Goal: Use online tool/utility: Utilize a website feature to perform a specific function

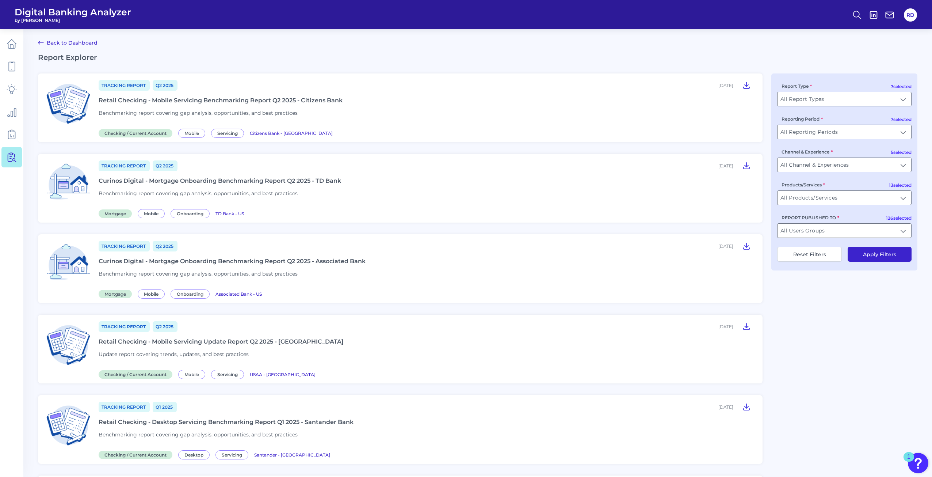
scroll to position [700, 0]
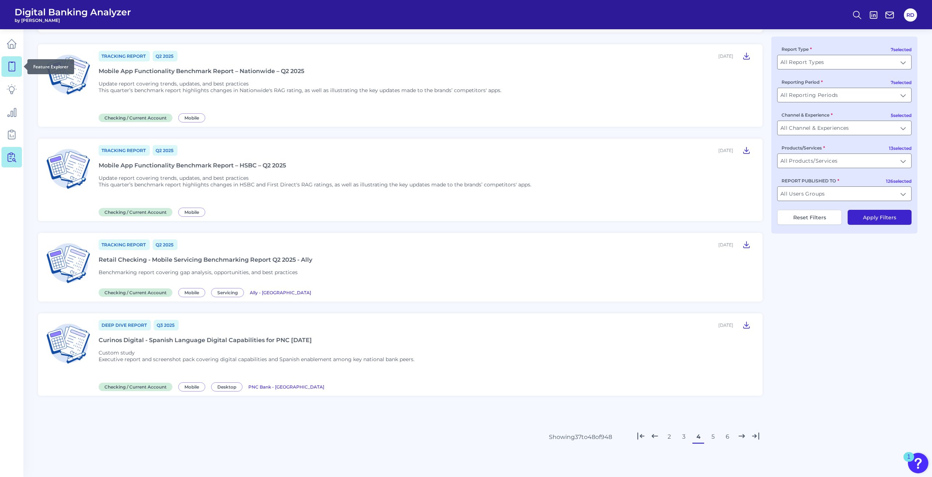
click at [15, 75] on link at bounding box center [11, 66] width 20 height 20
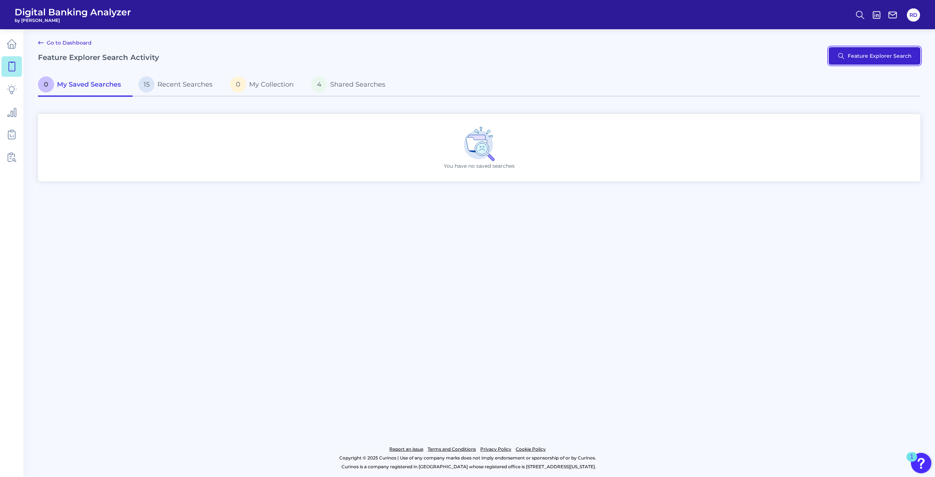
click at [858, 62] on button "Feature Explorer Search" at bounding box center [875, 56] width 92 height 18
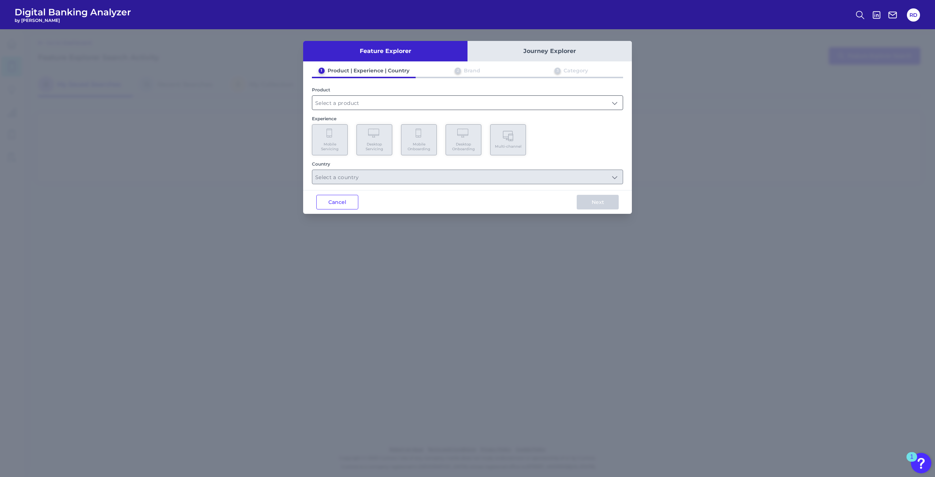
click at [441, 106] on input "text" at bounding box center [467, 103] width 311 height 14
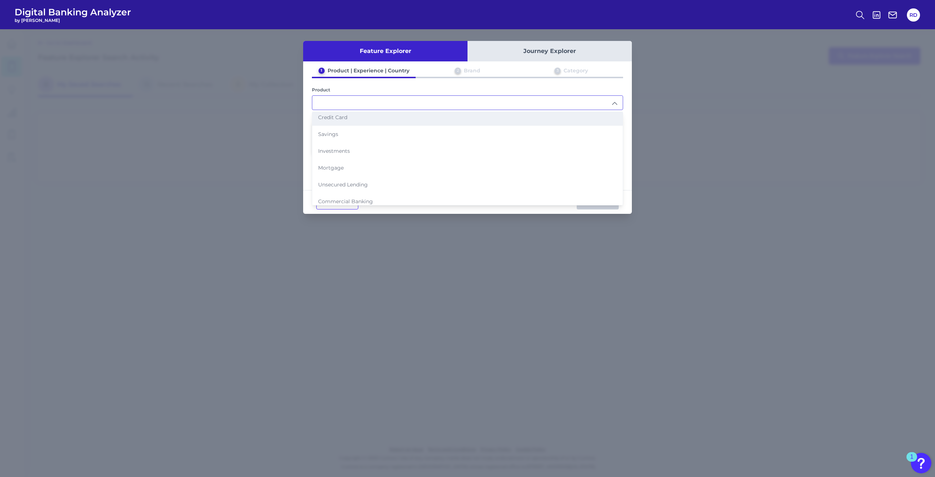
scroll to position [41, 0]
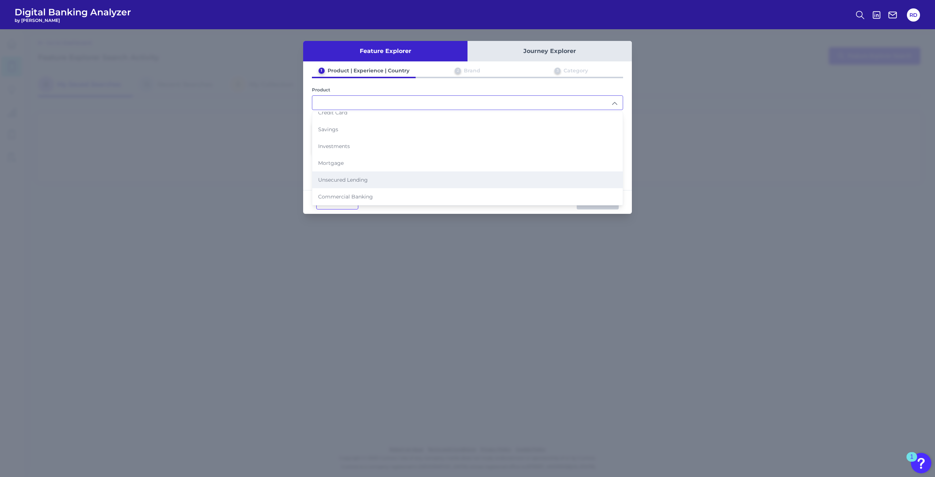
click at [422, 175] on li "Unsecured Lending" at bounding box center [467, 179] width 311 height 17
type input "Unsecured Lending"
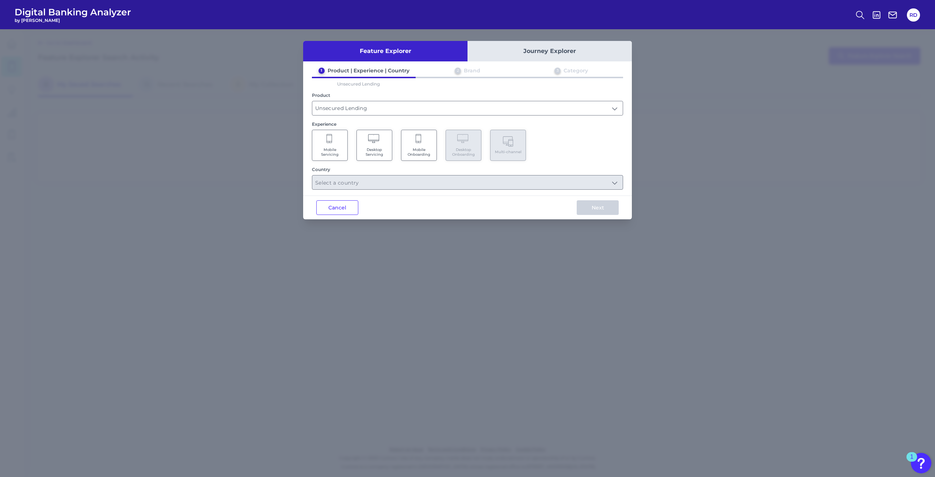
click at [421, 152] on span "Mobile Onboarding" at bounding box center [419, 151] width 28 height 9
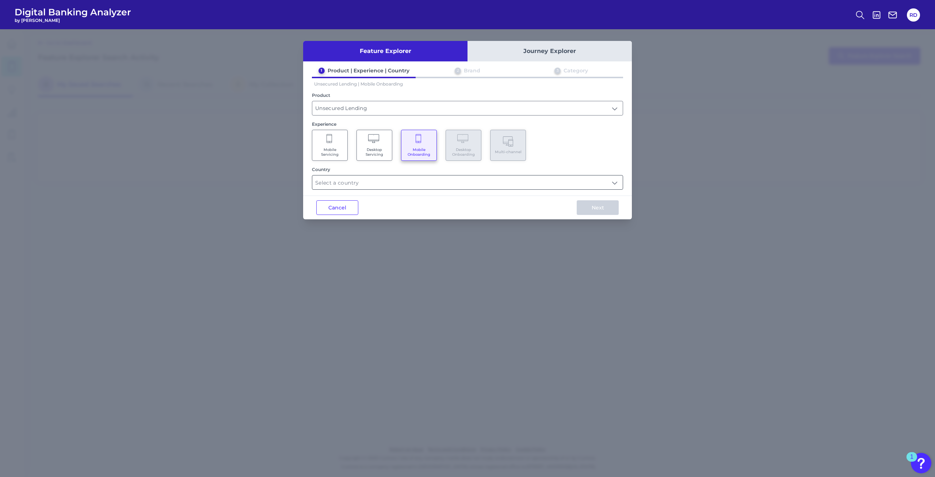
click at [457, 184] on input "text" at bounding box center [467, 182] width 311 height 14
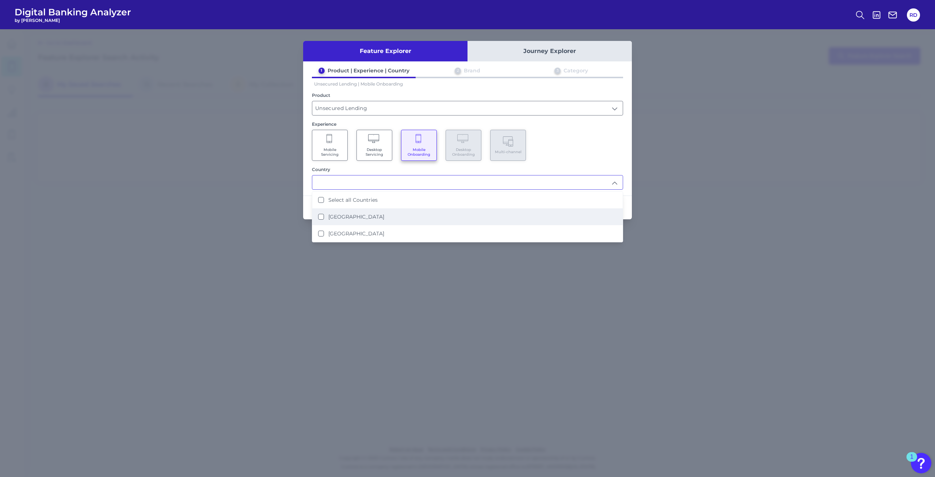
click at [405, 210] on li "[GEOGRAPHIC_DATA]" at bounding box center [467, 216] width 311 height 17
type input "[GEOGRAPHIC_DATA]"
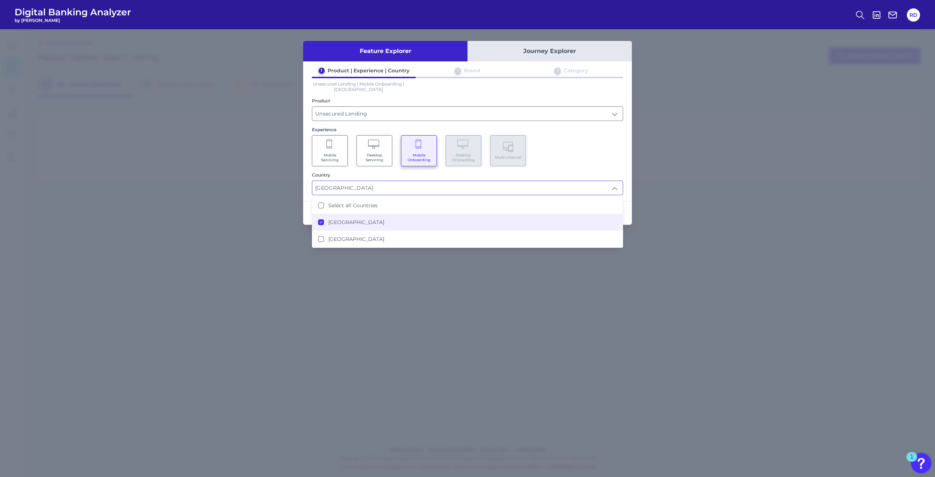
click at [336, 160] on span "Mobile Servicing" at bounding box center [330, 157] width 28 height 9
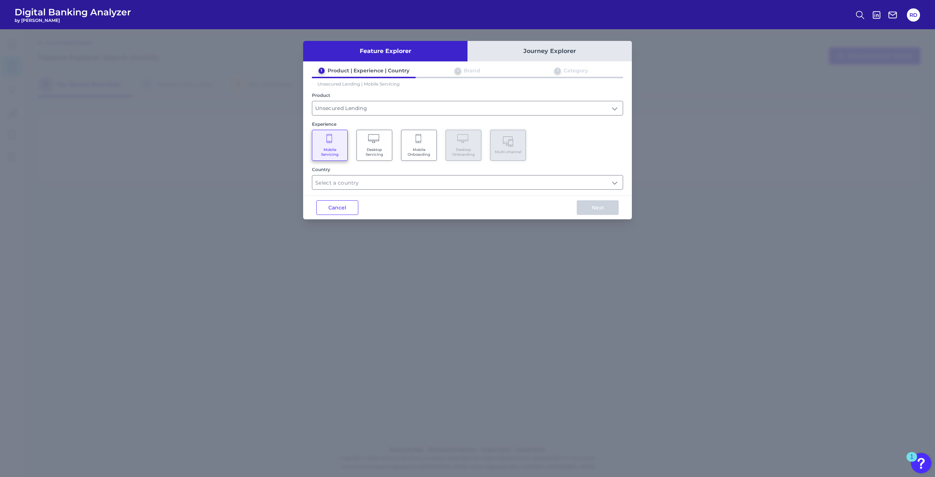
click at [376, 151] on span "Desktop Servicing" at bounding box center [375, 151] width 28 height 9
click at [413, 152] on span "Mobile Onboarding" at bounding box center [419, 151] width 28 height 9
click at [443, 183] on input "text" at bounding box center [467, 182] width 311 height 14
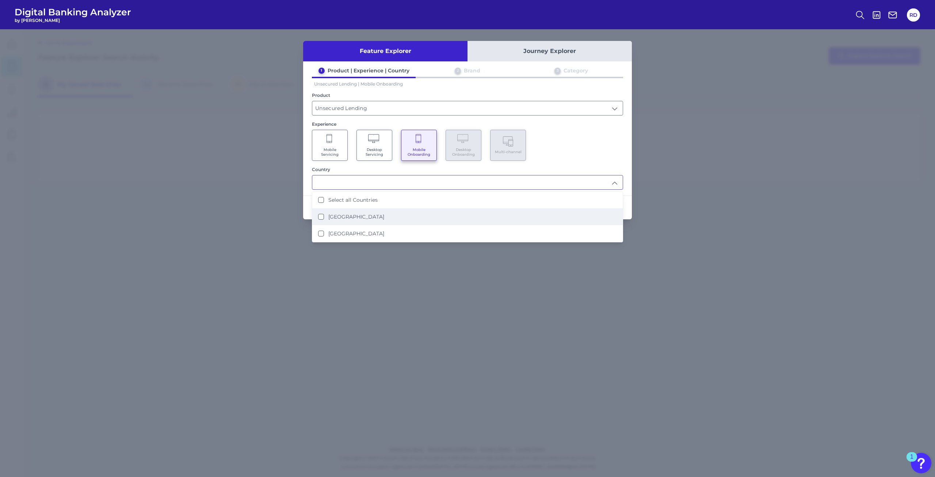
click at [416, 212] on li "[GEOGRAPHIC_DATA]" at bounding box center [467, 216] width 311 height 17
type input "[GEOGRAPHIC_DATA]"
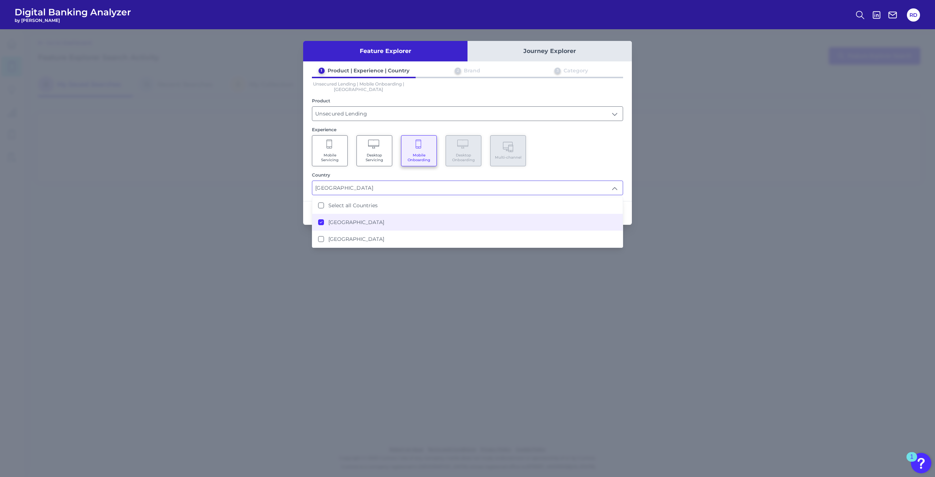
click at [613, 167] on div "1 Product | Experience | Country 2 Brand 3 Category Unsecured Lending | Mobile …" at bounding box center [467, 131] width 329 height 128
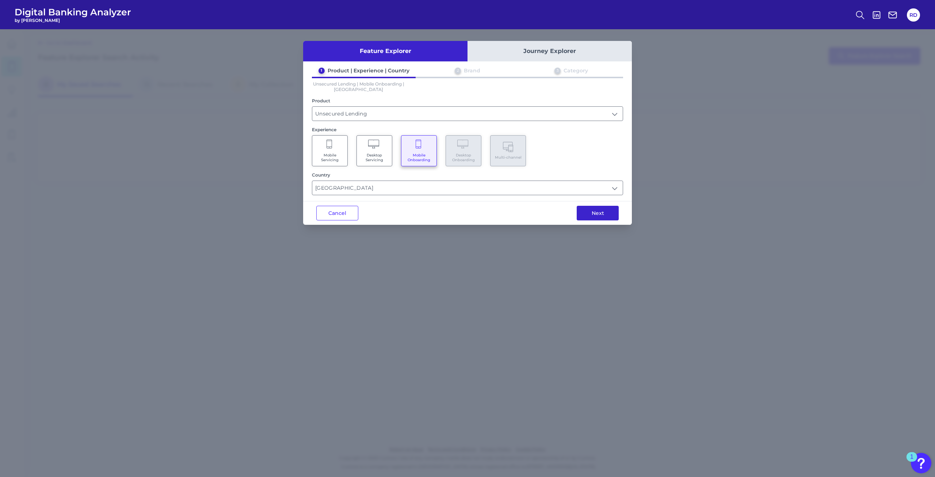
click at [599, 212] on button "Next" at bounding box center [598, 213] width 42 height 15
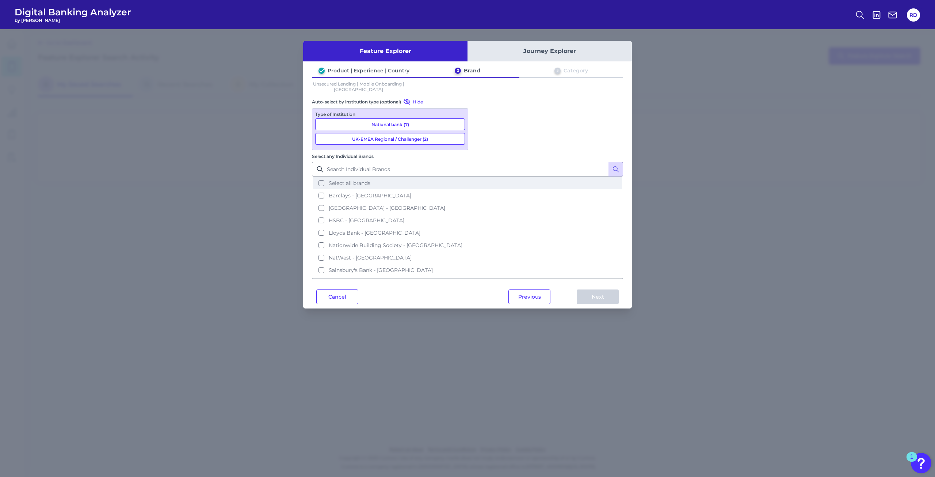
click at [370, 180] on span "Select all brands" at bounding box center [350, 183] width 42 height 7
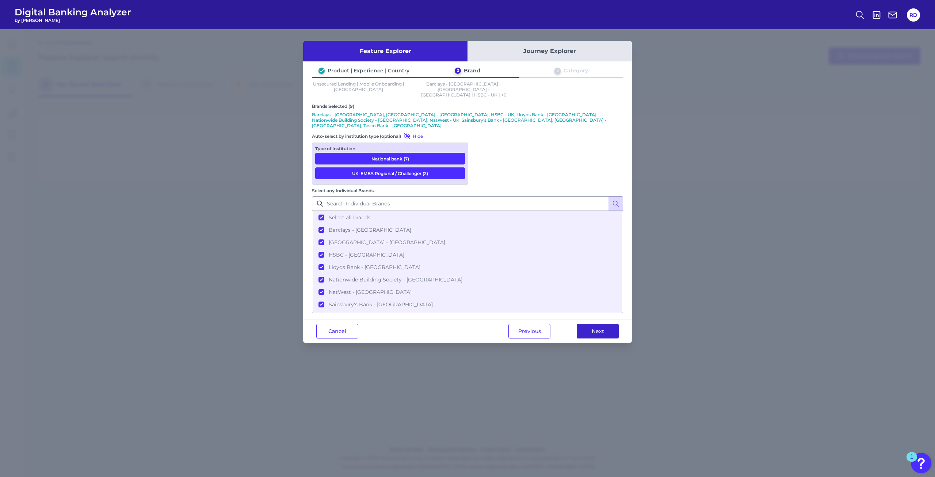
click at [593, 324] on button "Next" at bounding box center [598, 331] width 42 height 15
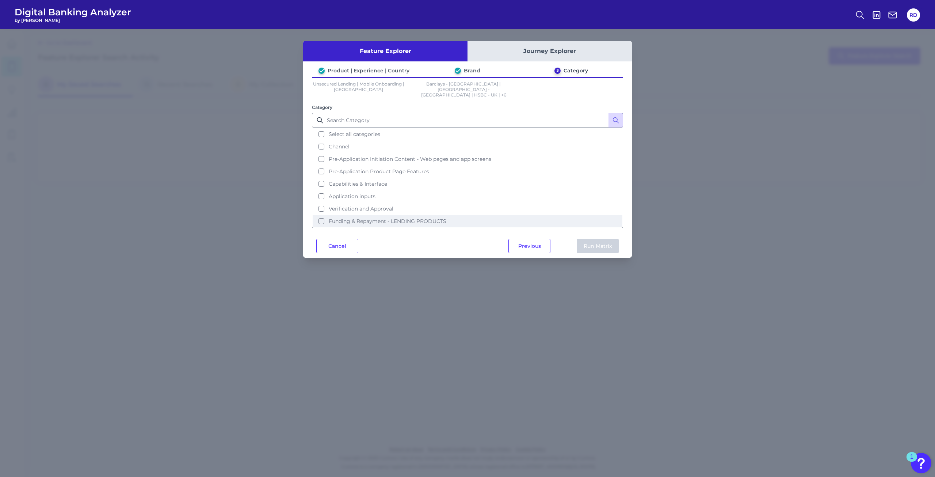
click at [372, 218] on span "Funding & Repayment - LENDING PRODUCTS" at bounding box center [388, 221] width 118 height 7
click at [583, 242] on button "Run Matrix" at bounding box center [598, 246] width 42 height 15
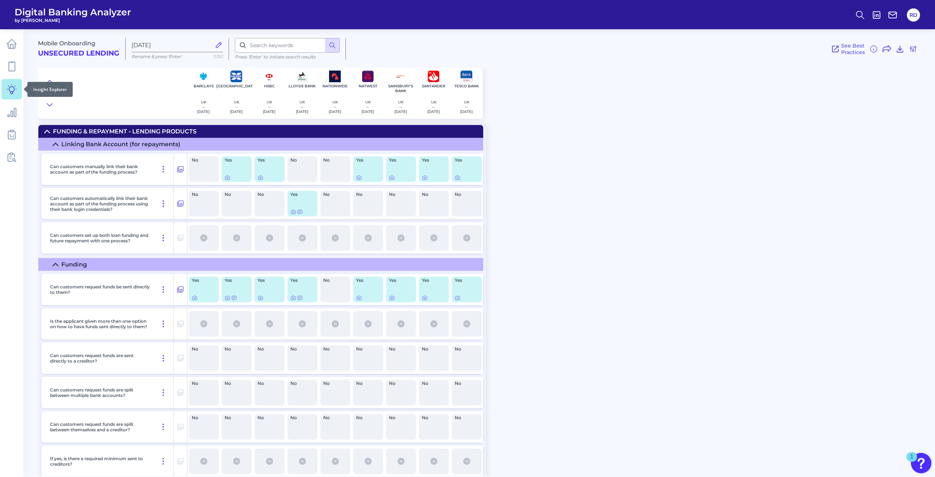
click at [13, 91] on icon at bounding box center [12, 89] width 10 height 10
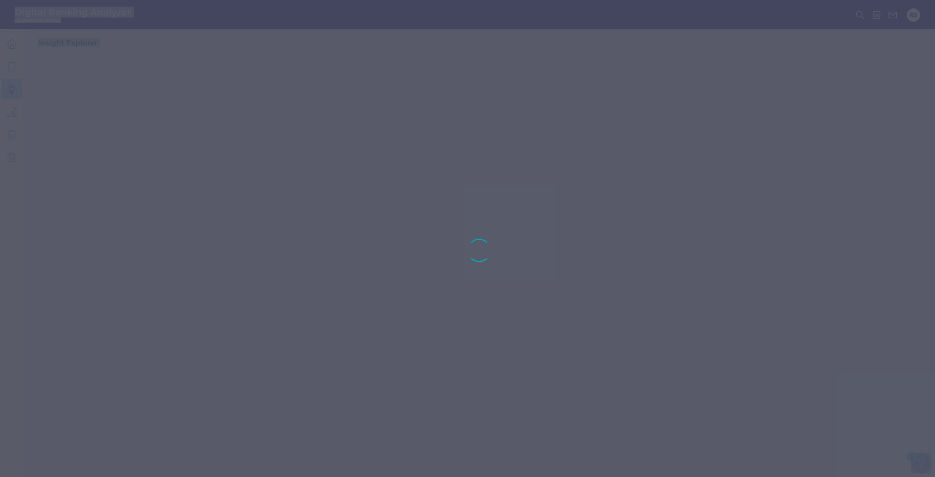
click at [13, 91] on div at bounding box center [467, 238] width 935 height 477
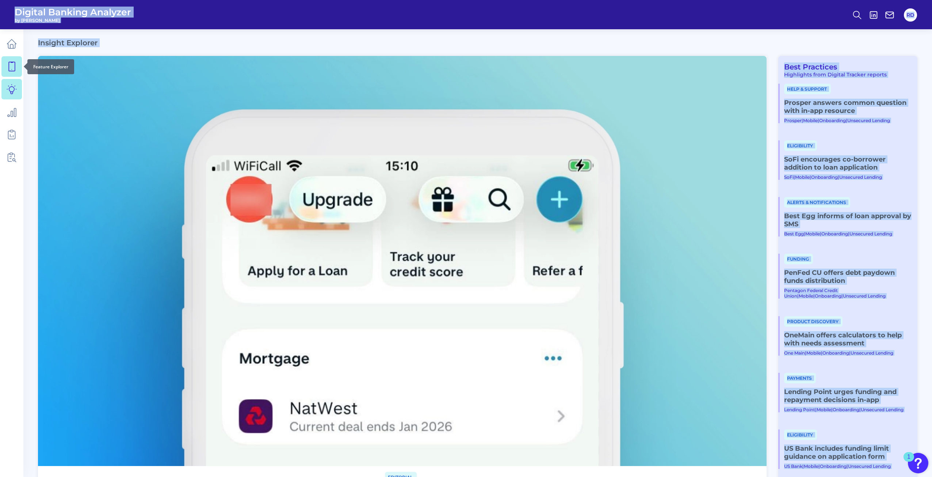
click at [13, 72] on link at bounding box center [11, 66] width 20 height 20
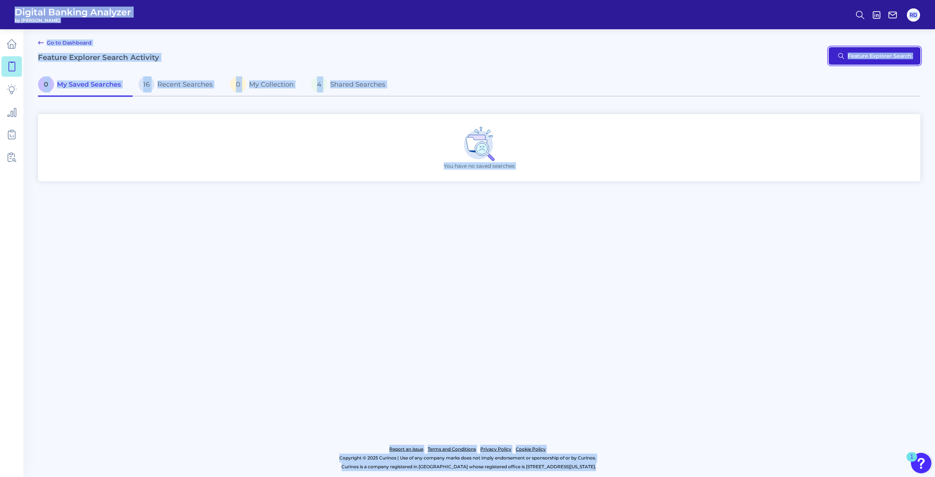
click at [840, 58] on button "Feature Explorer Search" at bounding box center [875, 56] width 92 height 18
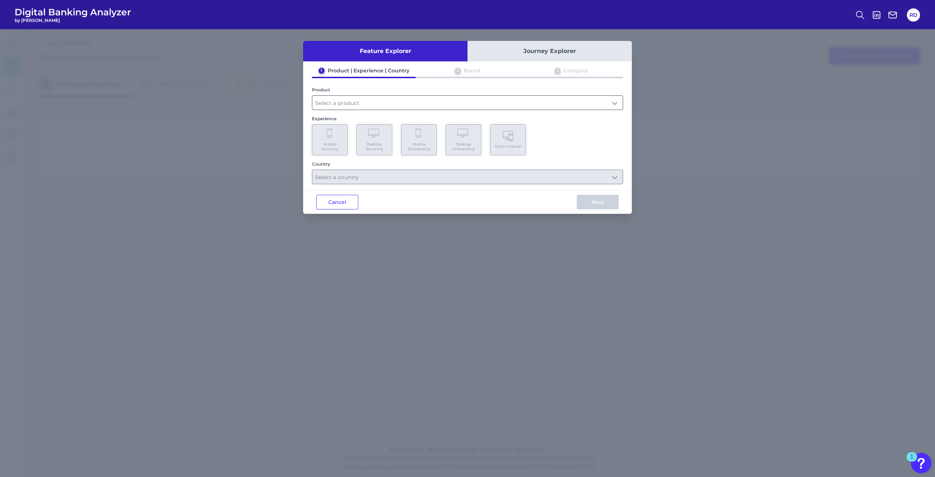
click at [405, 107] on input "text" at bounding box center [467, 103] width 311 height 14
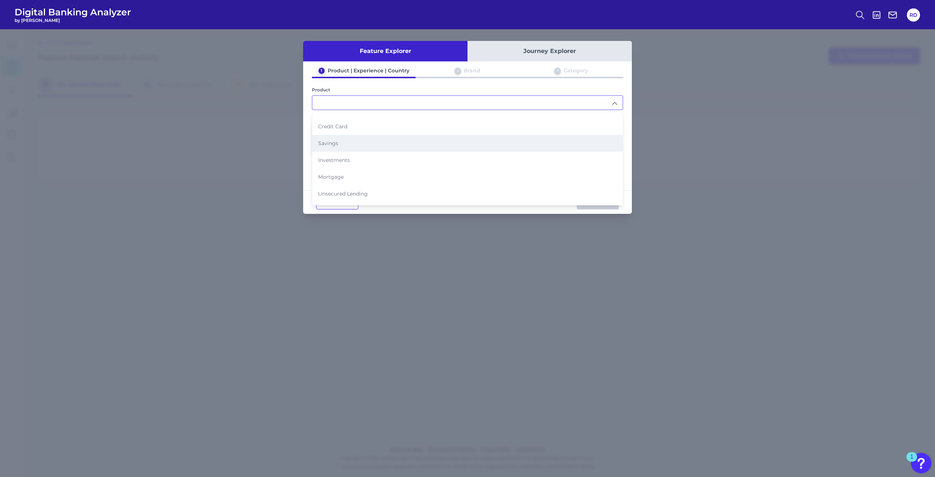
scroll to position [41, 0]
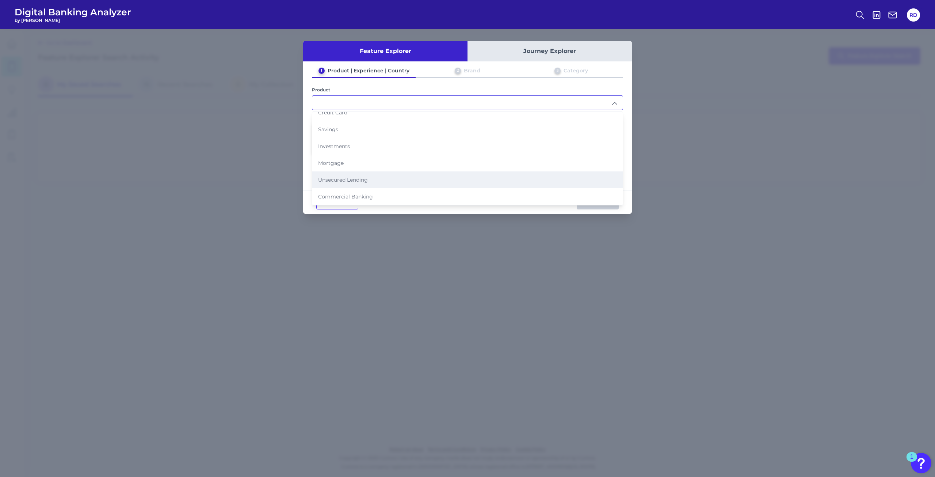
click at [363, 176] on li "Unsecured Lending" at bounding box center [467, 179] width 311 height 17
type input "Unsecured Lending"
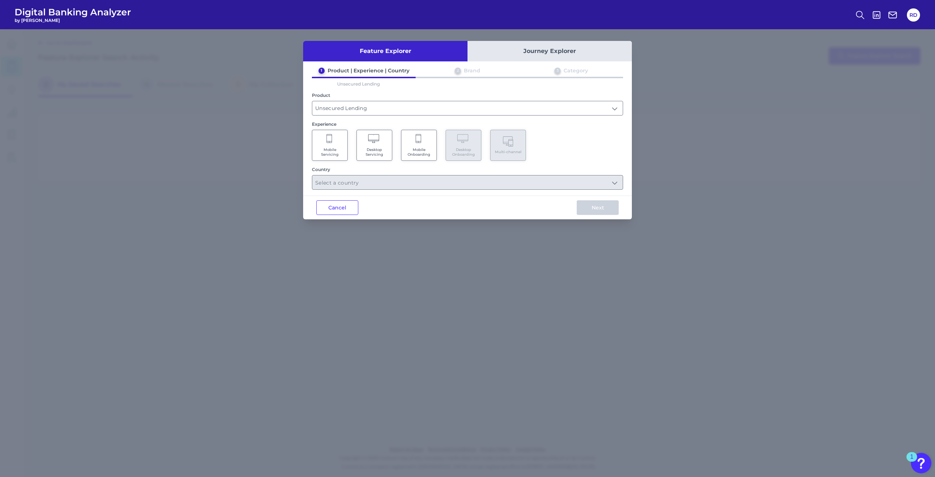
click at [423, 149] on span "Mobile Onboarding" at bounding box center [419, 151] width 28 height 9
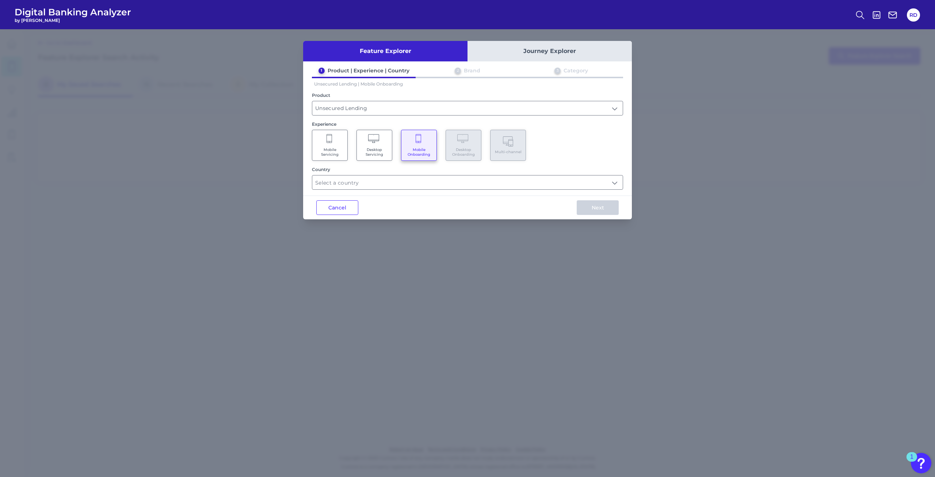
click at [332, 155] on span "Mobile Servicing" at bounding box center [330, 151] width 28 height 9
click at [408, 149] on span "Mobile Onboarding" at bounding box center [419, 151] width 28 height 9
click at [405, 182] on input "text" at bounding box center [467, 182] width 311 height 14
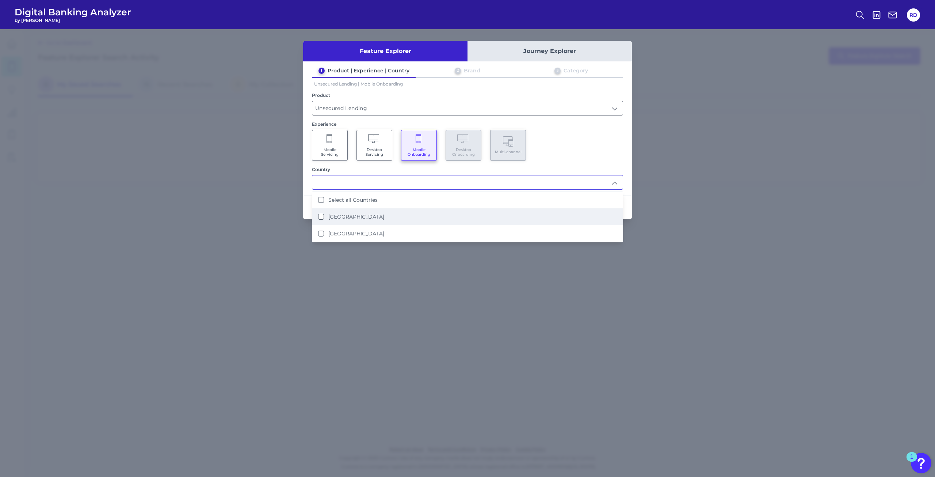
click at [380, 214] on li "[GEOGRAPHIC_DATA]" at bounding box center [467, 216] width 311 height 17
type input "[GEOGRAPHIC_DATA]"
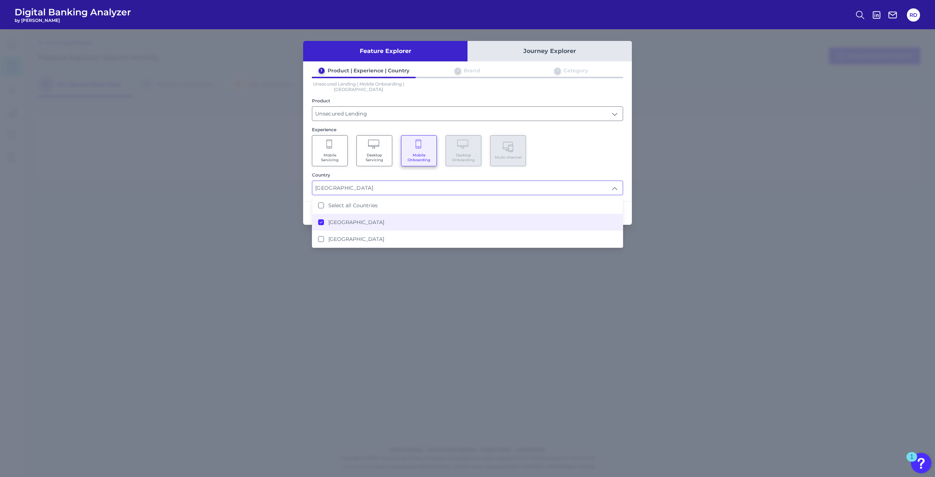
click at [573, 156] on div "Mobile Servicing Desktop Servicing Mobile Onboarding Desktop Onboarding Multi-c…" at bounding box center [467, 150] width 311 height 31
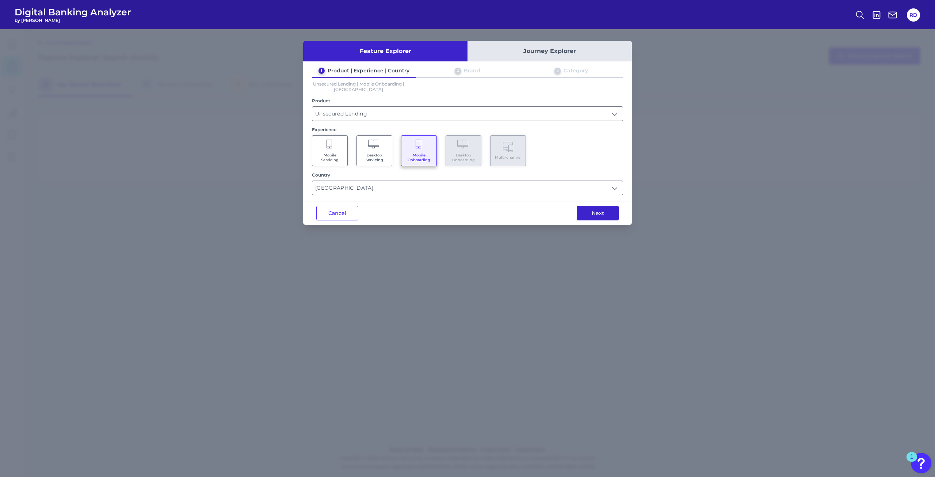
click at [605, 217] on button "Next" at bounding box center [598, 213] width 42 height 15
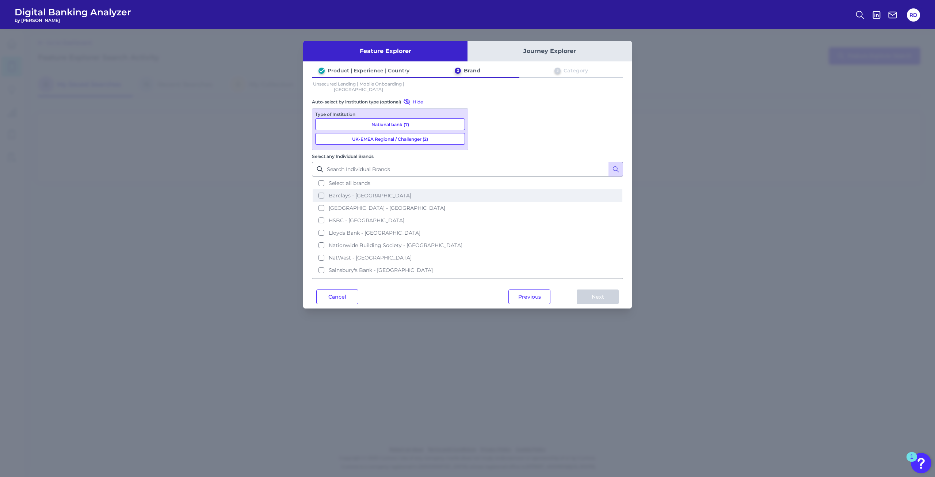
click at [516, 189] on button "Barclays - [GEOGRAPHIC_DATA]" at bounding box center [468, 195] width 310 height 12
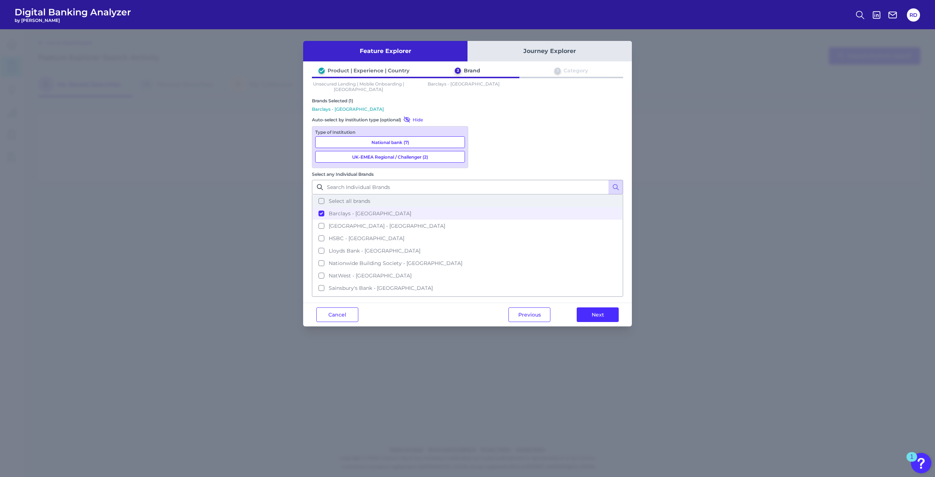
click at [370, 198] on span "Select all brands" at bounding box center [350, 201] width 42 height 7
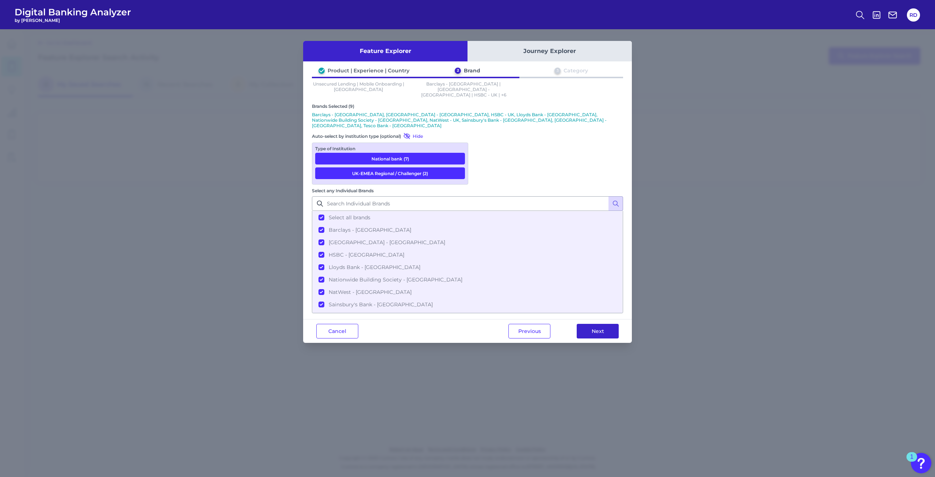
click at [580, 324] on button "Next" at bounding box center [598, 331] width 42 height 15
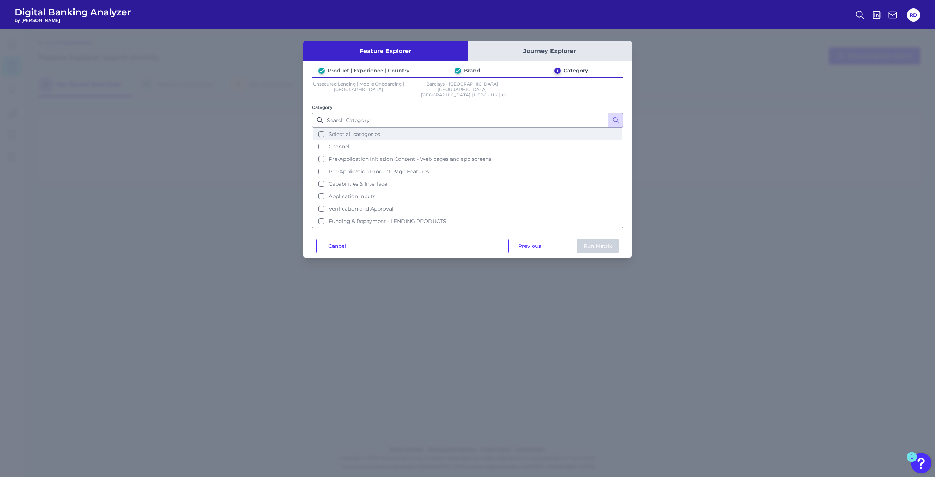
click at [386, 129] on button "Select all categories" at bounding box center [468, 134] width 310 height 12
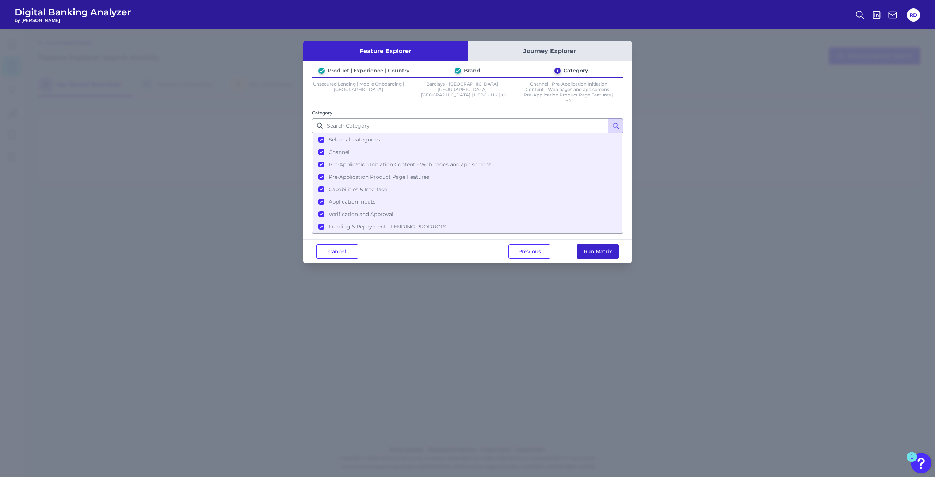
click at [583, 248] on button "Run Matrix" at bounding box center [598, 251] width 42 height 15
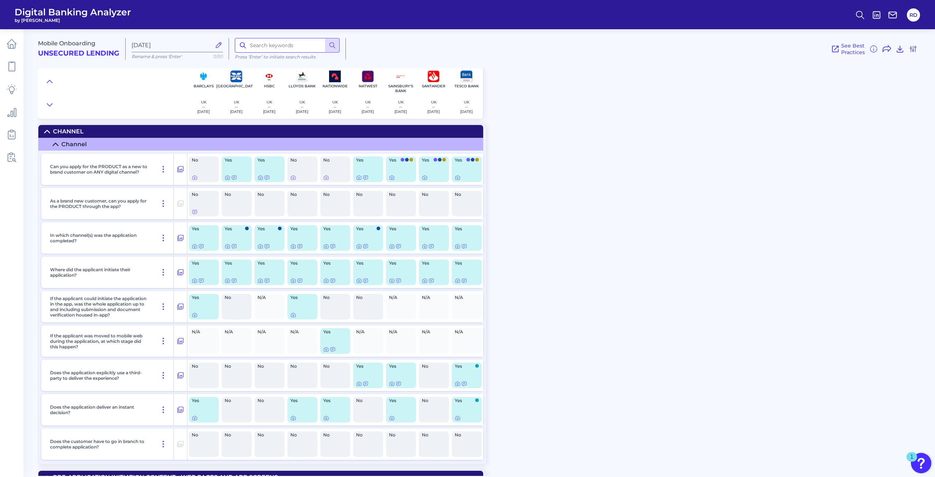
click at [259, 48] on input at bounding box center [287, 45] width 105 height 15
type input "car"
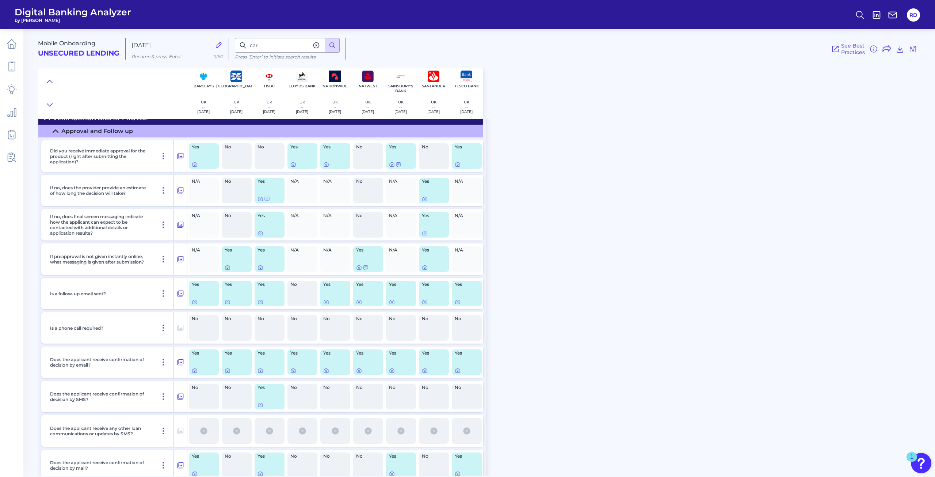
scroll to position [1355, 0]
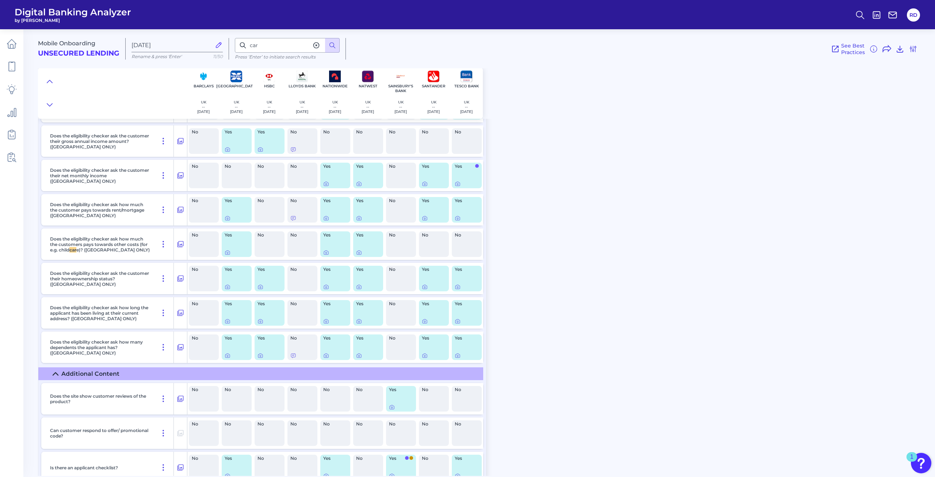
click at [724, 169] on div "Mobile Onboarding Unsecured Lending [DATE] Rename & press 'Enter' 11/50 car Pre…" at bounding box center [486, 250] width 897 height 452
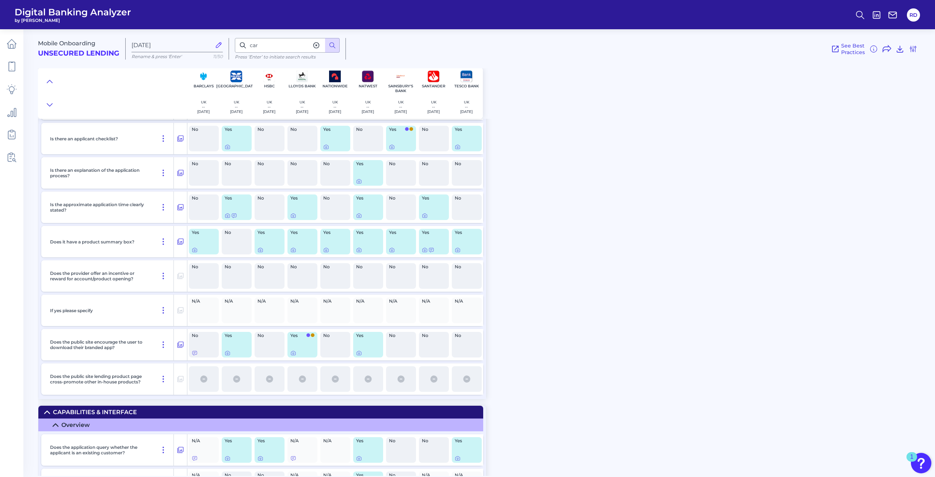
scroll to position [3995, 0]
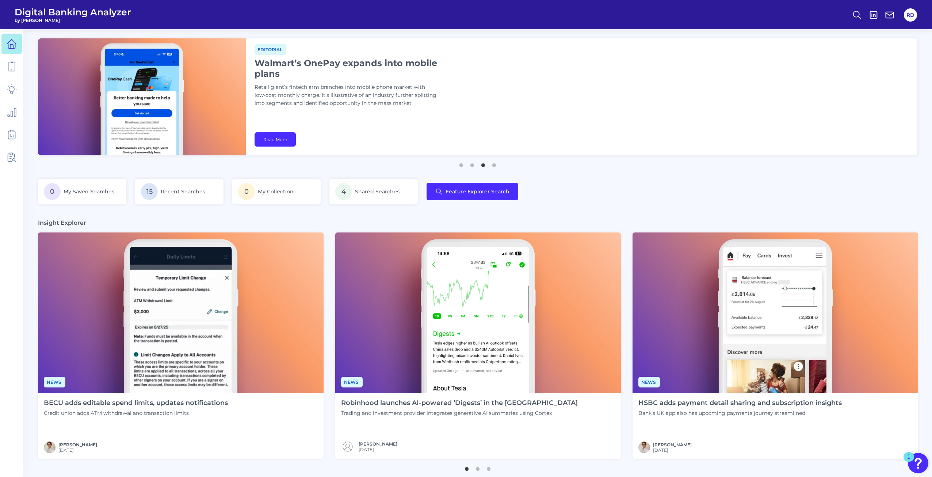
click at [667, 209] on div "0 My Saved Searches 15 Recent Searches 0 My Collection 4 Shared Searches Featur…" at bounding box center [478, 196] width 880 height 34
